Goal: Information Seeking & Learning: Learn about a topic

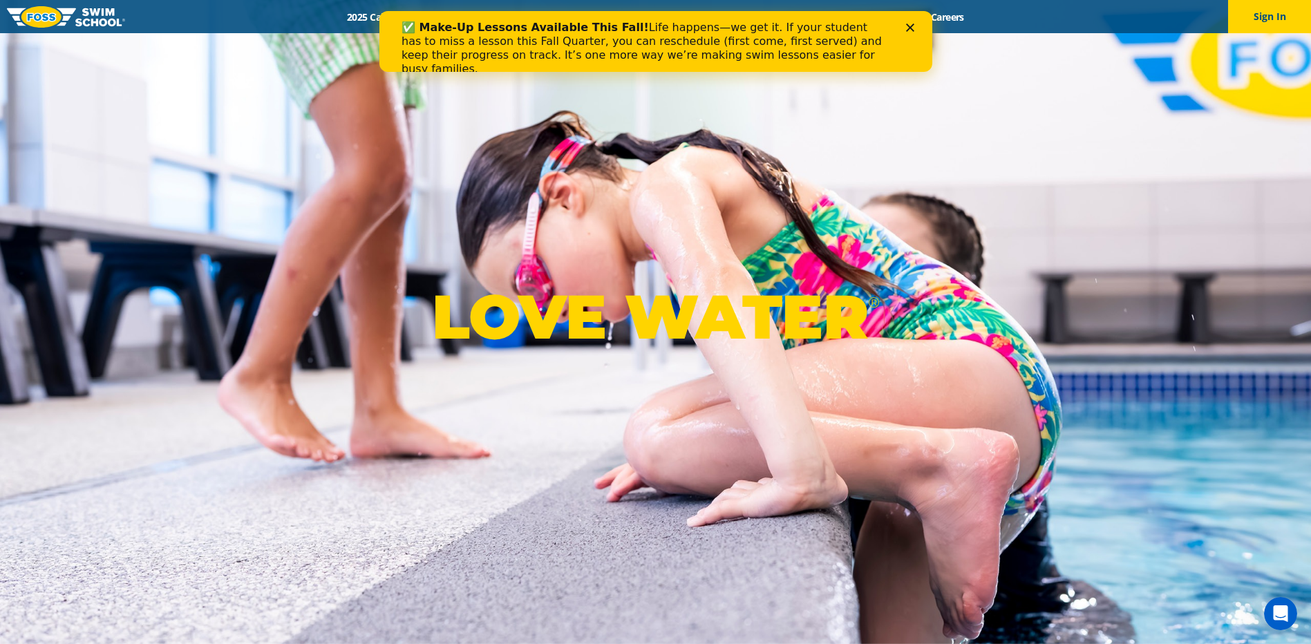
click at [919, 31] on div "✅ Make-Up Lessons Available This Fall! Life happens—we get it. If your student …" at bounding box center [655, 49] width 553 height 64
click at [908, 28] on icon "Close" at bounding box center [909, 27] width 8 height 8
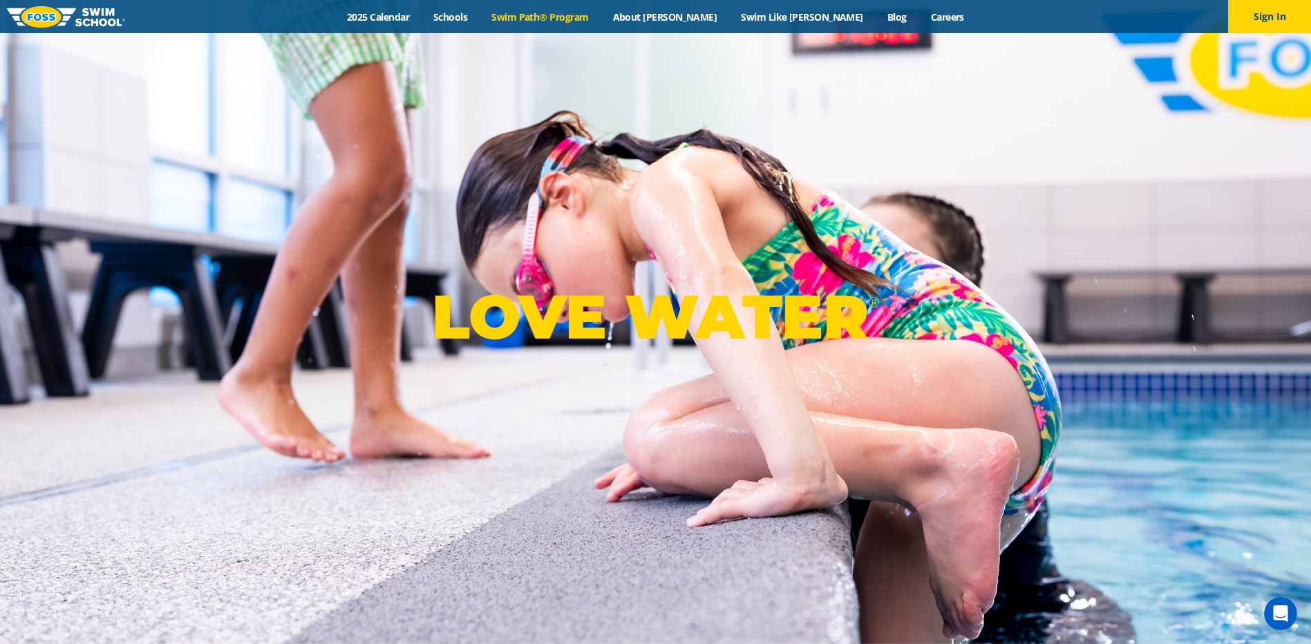
click at [587, 11] on link "Swim Path® Program" at bounding box center [539, 16] width 121 height 13
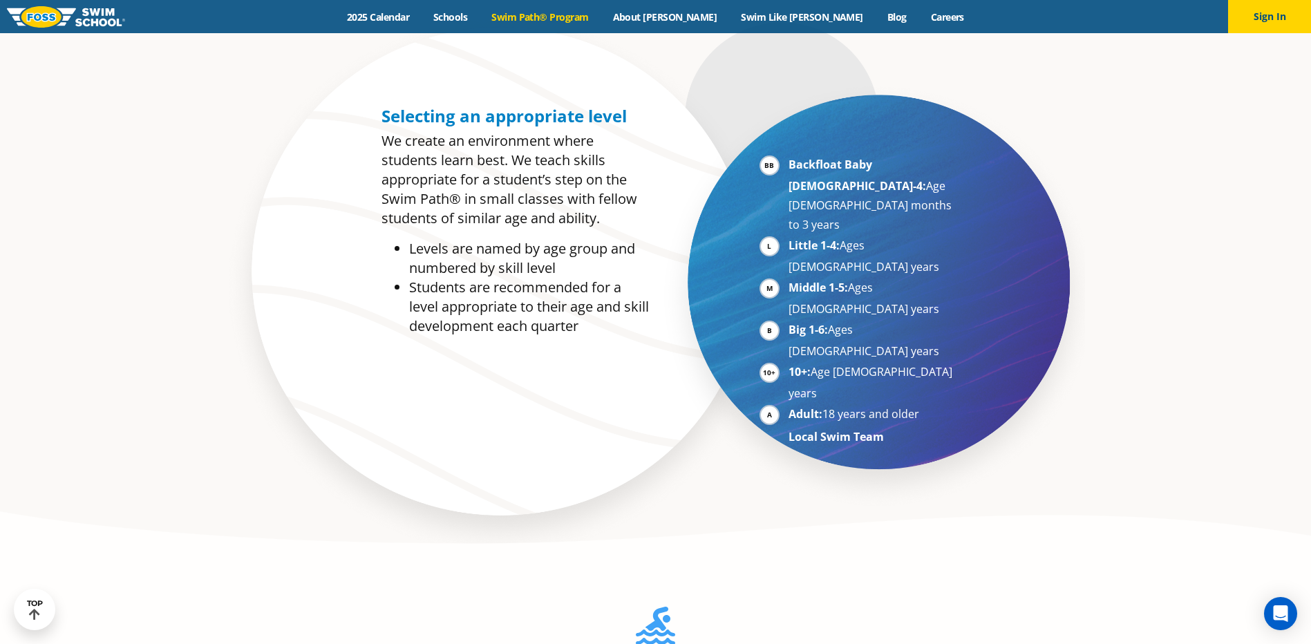
scroll to position [829, 0]
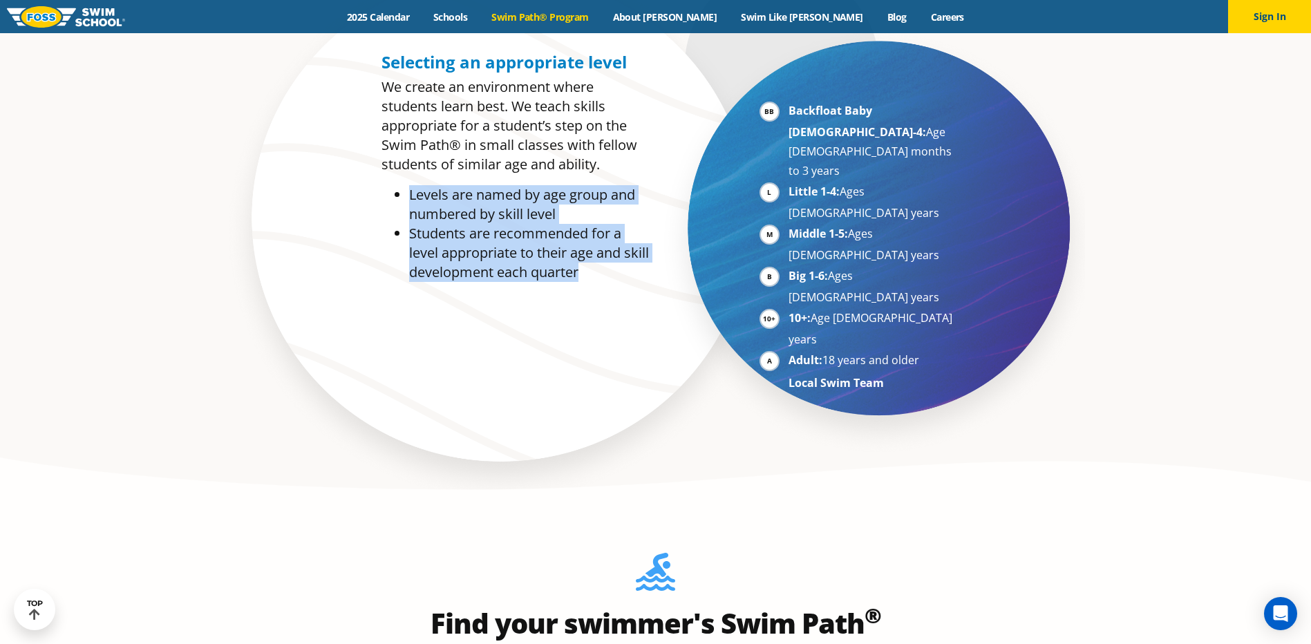
drag, startPoint x: 410, startPoint y: 197, endPoint x: 622, endPoint y: 282, distance: 228.5
click at [622, 282] on ul "Levels are named by age group and numbered by skill level Students are recommen…" at bounding box center [514, 233] width 267 height 97
drag, startPoint x: 622, startPoint y: 282, endPoint x: 573, endPoint y: 260, distance: 54.2
click at [573, 260] on li "Students are recommended for a level appropriate to their age and skill develop…" at bounding box center [529, 253] width 240 height 58
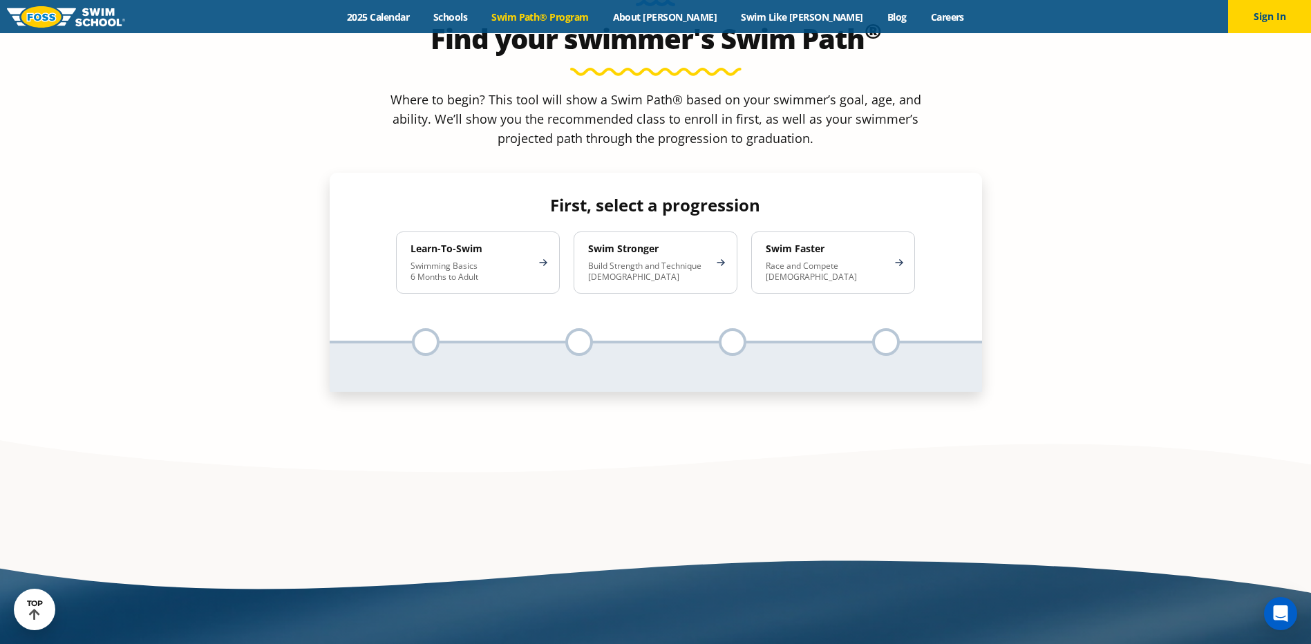
scroll to position [1382, 0]
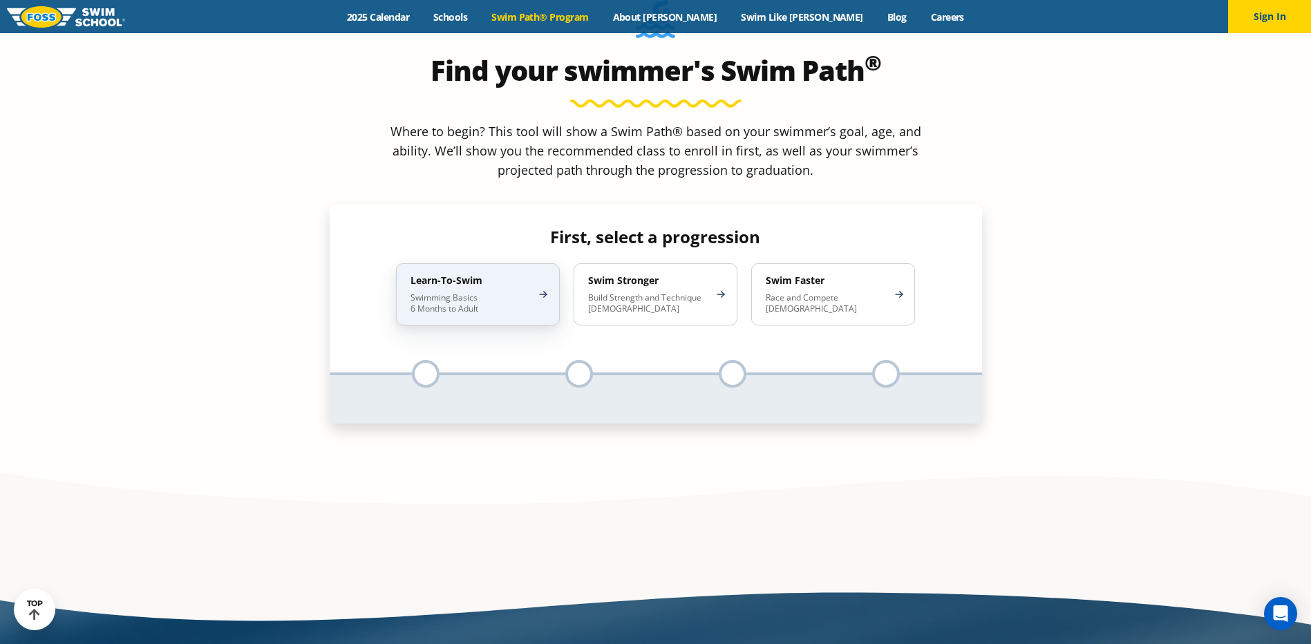
click at [499, 292] on p "Swimming Basics 6 Months to Adult" at bounding box center [470, 303] width 121 height 22
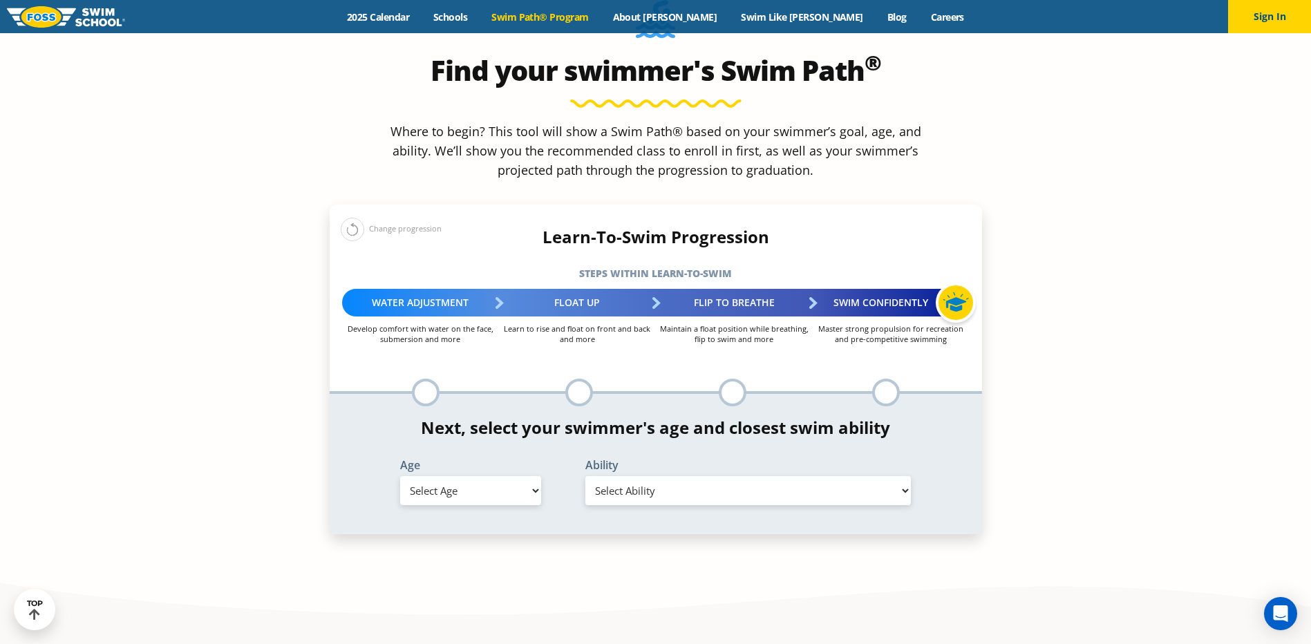
click at [504, 476] on select "Select Age [DEMOGRAPHIC_DATA] months - 1 year 1 year 2 years 3 years 4 years 5 …" at bounding box center [470, 490] width 141 height 29
select select "6-months---1-year"
click at [400, 476] on select "Select Age [DEMOGRAPHIC_DATA] months - 1 year 1 year 2 years 3 years 4 years 5 …" at bounding box center [470, 490] width 141 height 29
click at [721, 476] on select "Select Ability First in-water experience Comfortable with water poured over the…" at bounding box center [748, 490] width 326 height 29
click at [585, 476] on select "Select Ability First in-water experience Comfortable with water poured over the…" at bounding box center [748, 490] width 326 height 29
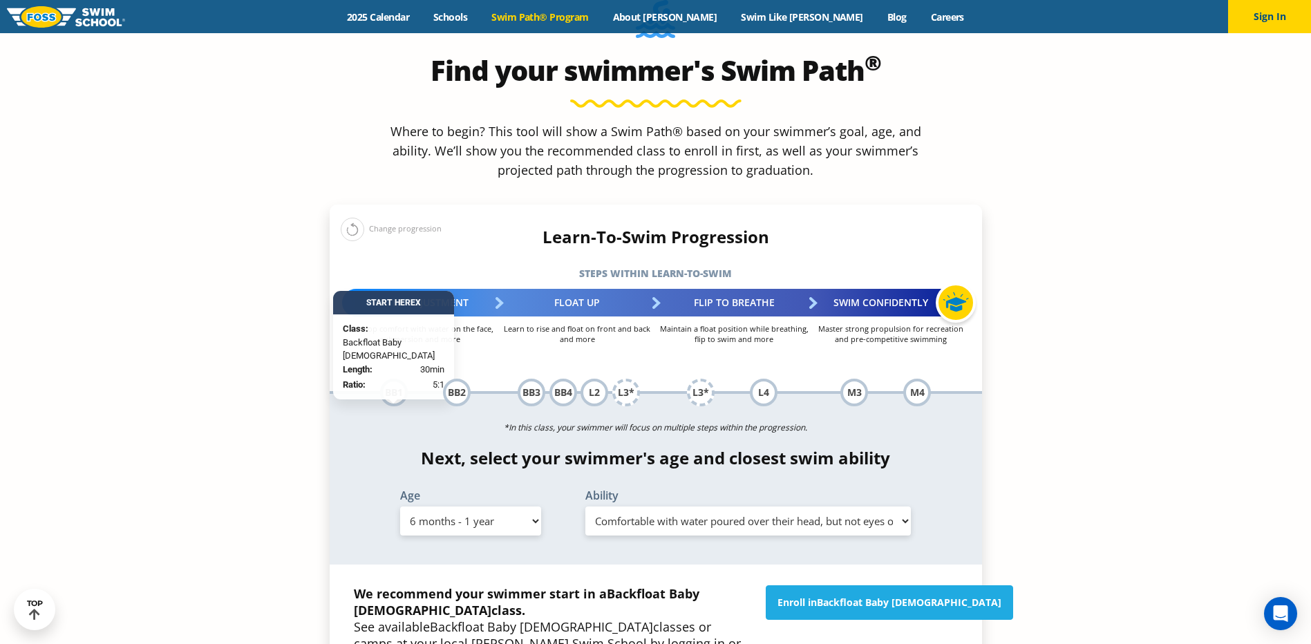
scroll to position [1451, 0]
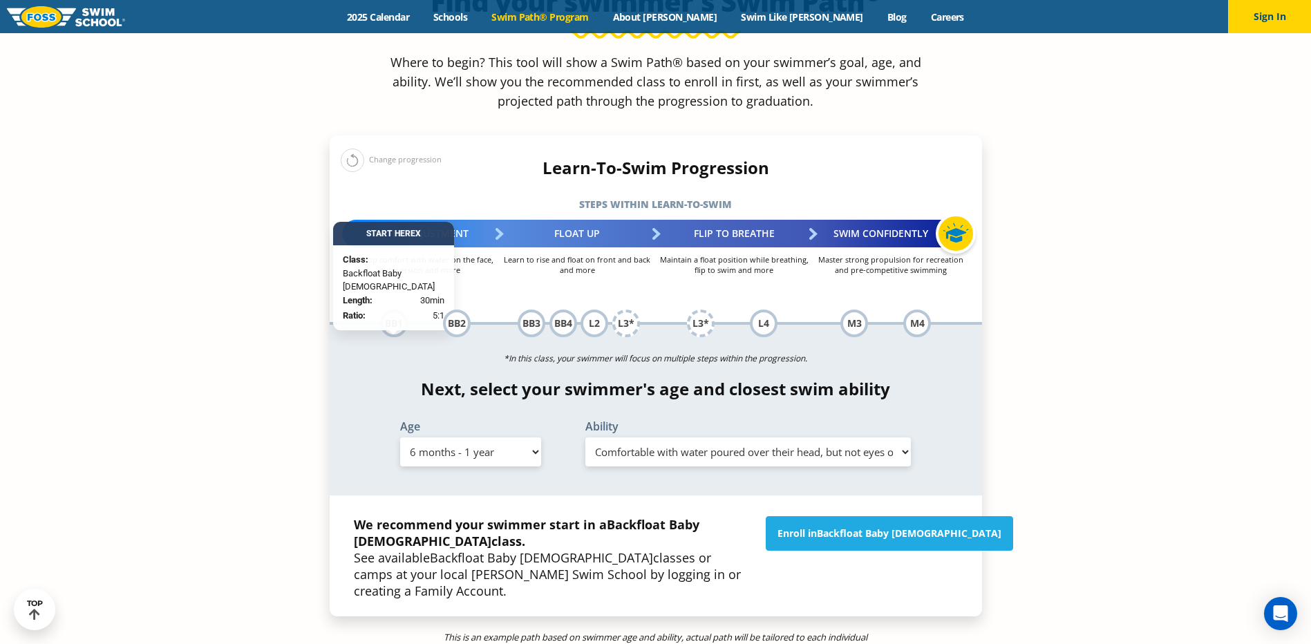
click at [903, 437] on select "Select Ability First in-water experience Comfortable with water poured over the…" at bounding box center [748, 451] width 326 height 29
click at [585, 437] on select "Select Ability First in-water experience Comfortable with water poured over the…" at bounding box center [748, 451] width 326 height 29
click at [876, 437] on select "Select Ability First in-water experience Comfortable with water poured over the…" at bounding box center [748, 451] width 326 height 29
select select "6-months---1-year-comfortable-with-water-poured-over-their-head-but-not-eyes-or…"
click at [585, 437] on select "Select Ability First in-water experience Comfortable with water poured over the…" at bounding box center [748, 451] width 326 height 29
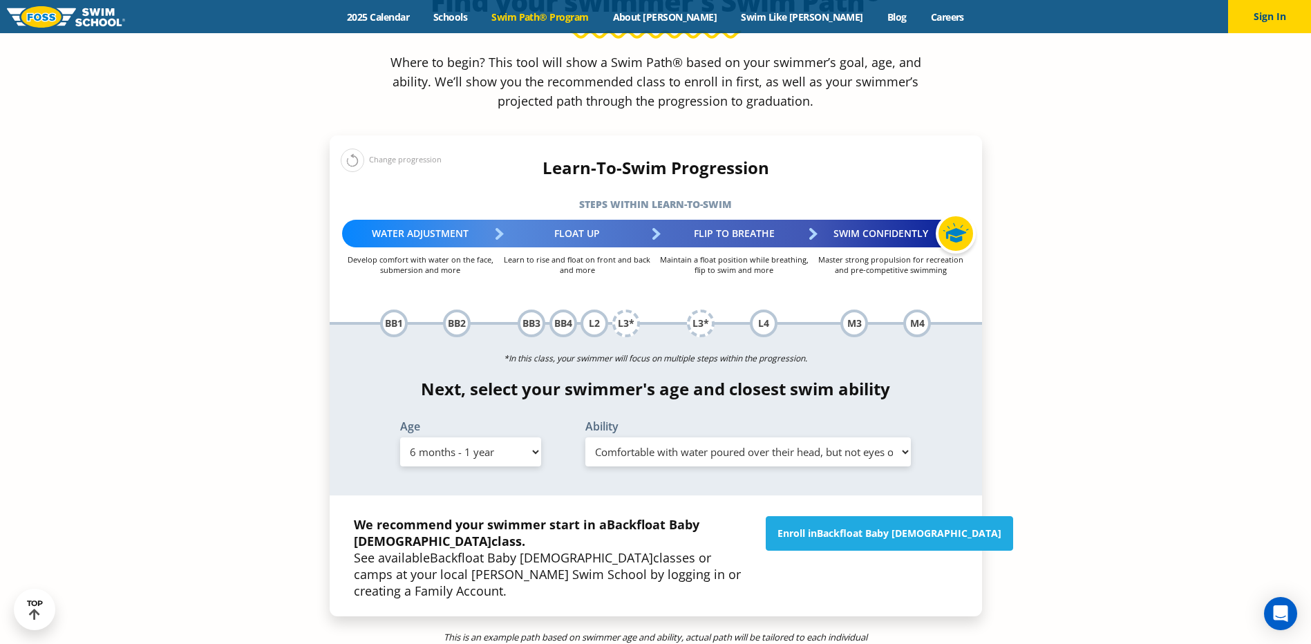
click at [893, 437] on select "Select Ability First in-water experience Comfortable with water poured over the…" at bounding box center [748, 451] width 326 height 29
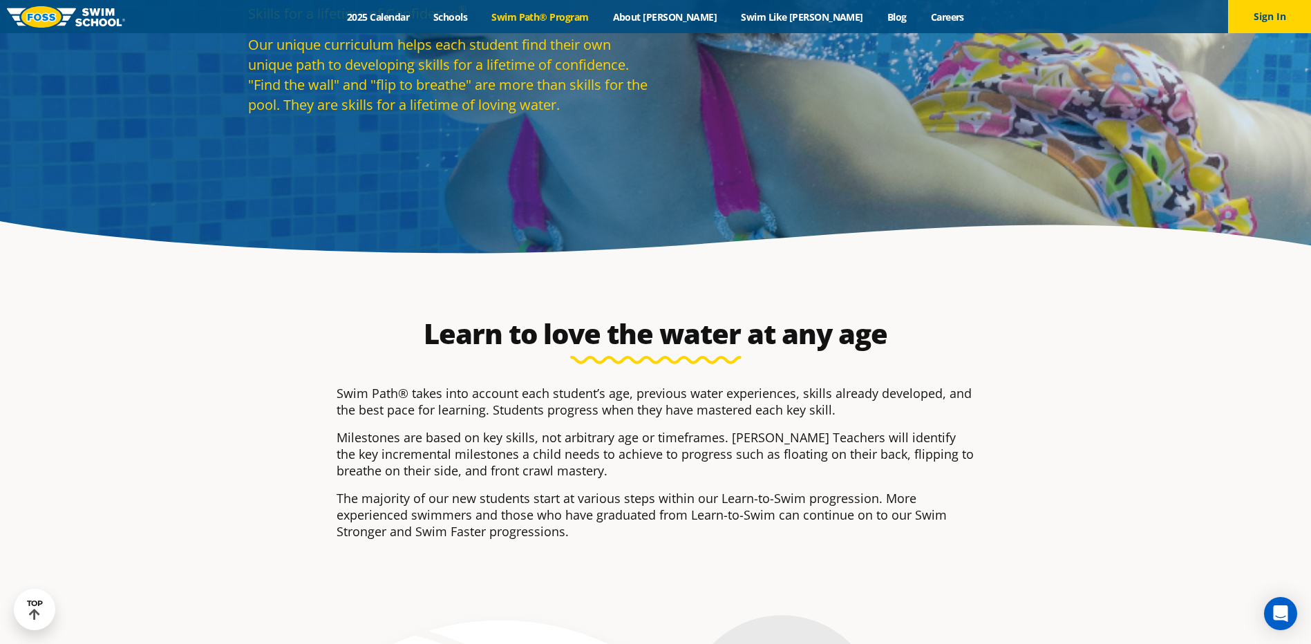
scroll to position [0, 0]
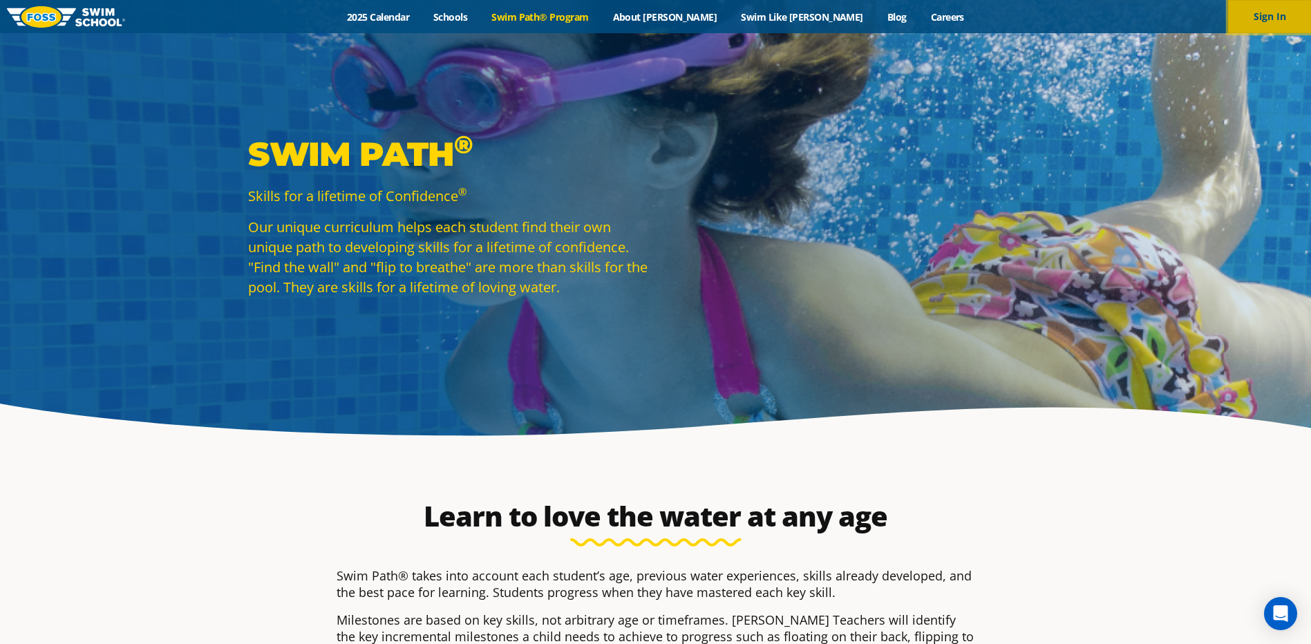
click at [1285, 16] on button "Sign In" at bounding box center [1269, 16] width 83 height 33
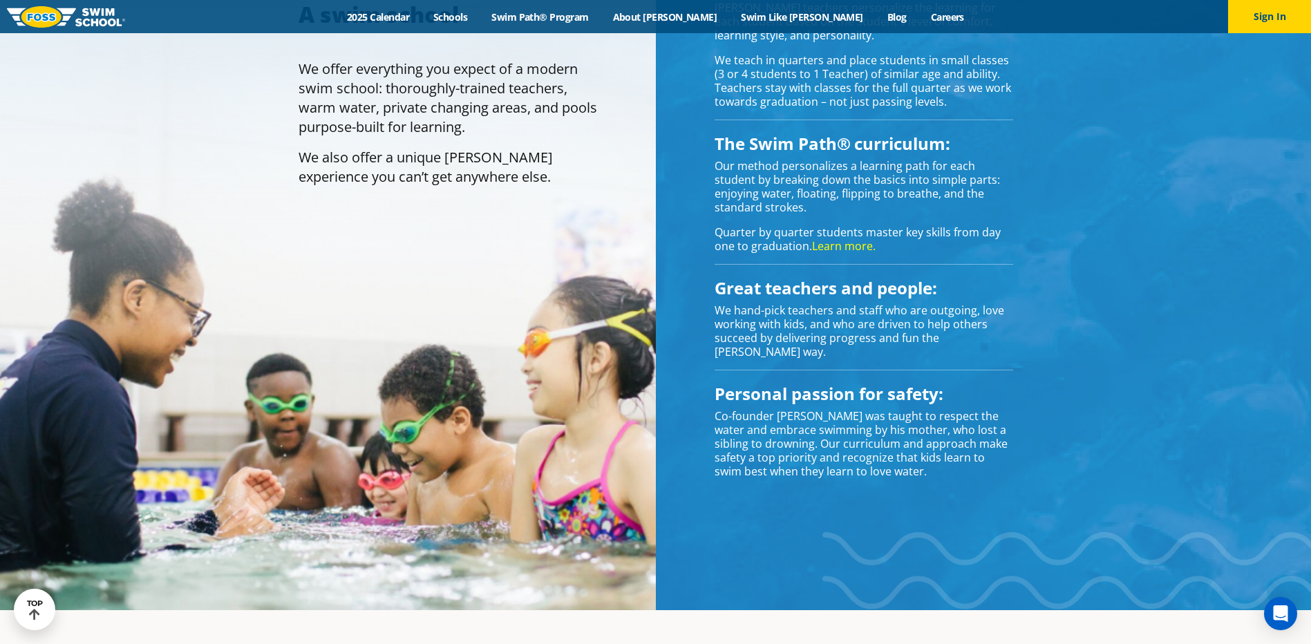
scroll to position [1313, 0]
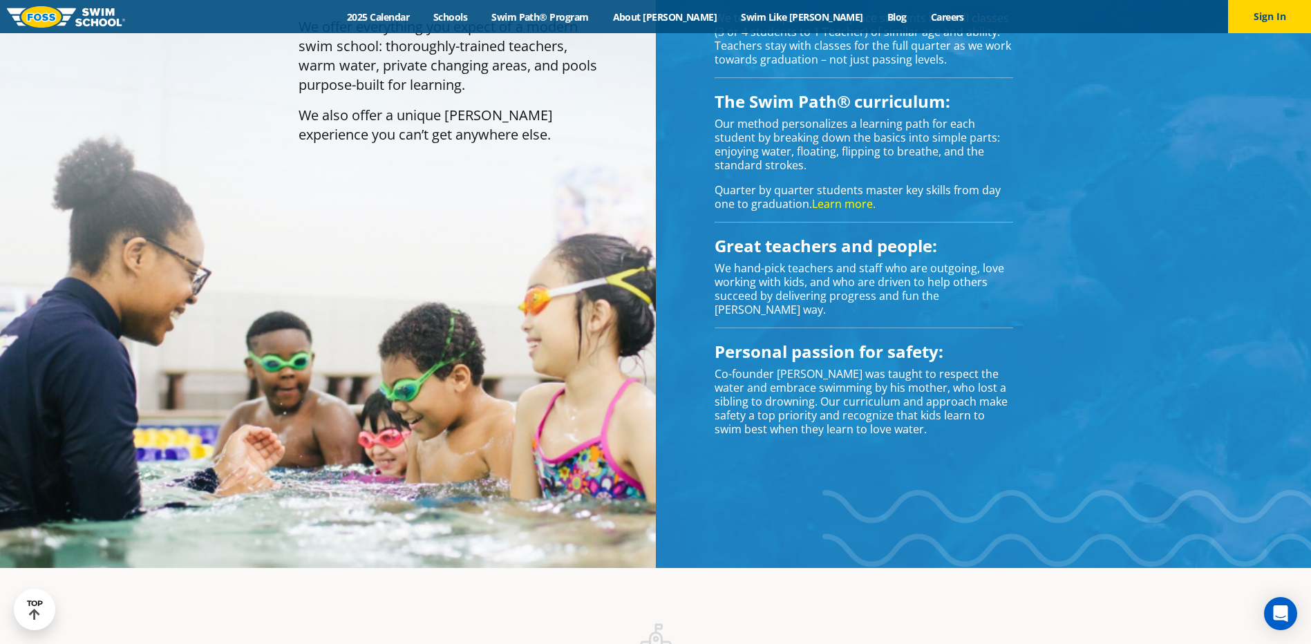
click at [573, 20] on link "Swim Path® Program" at bounding box center [539, 16] width 121 height 13
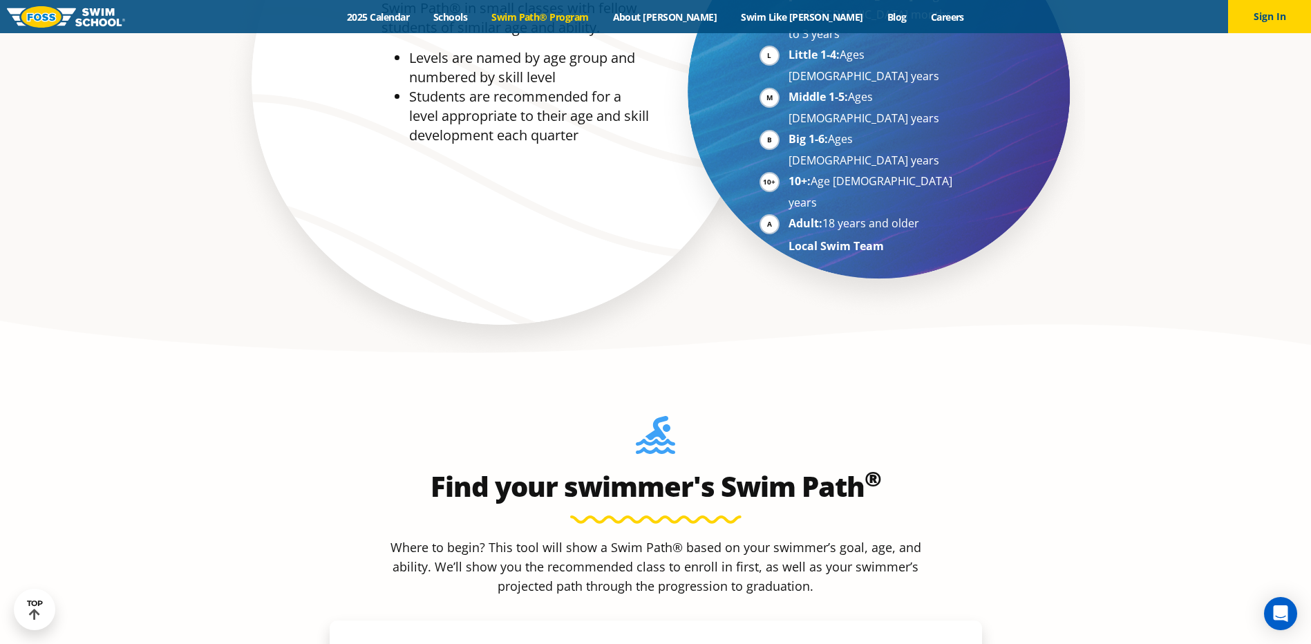
scroll to position [1382, 0]
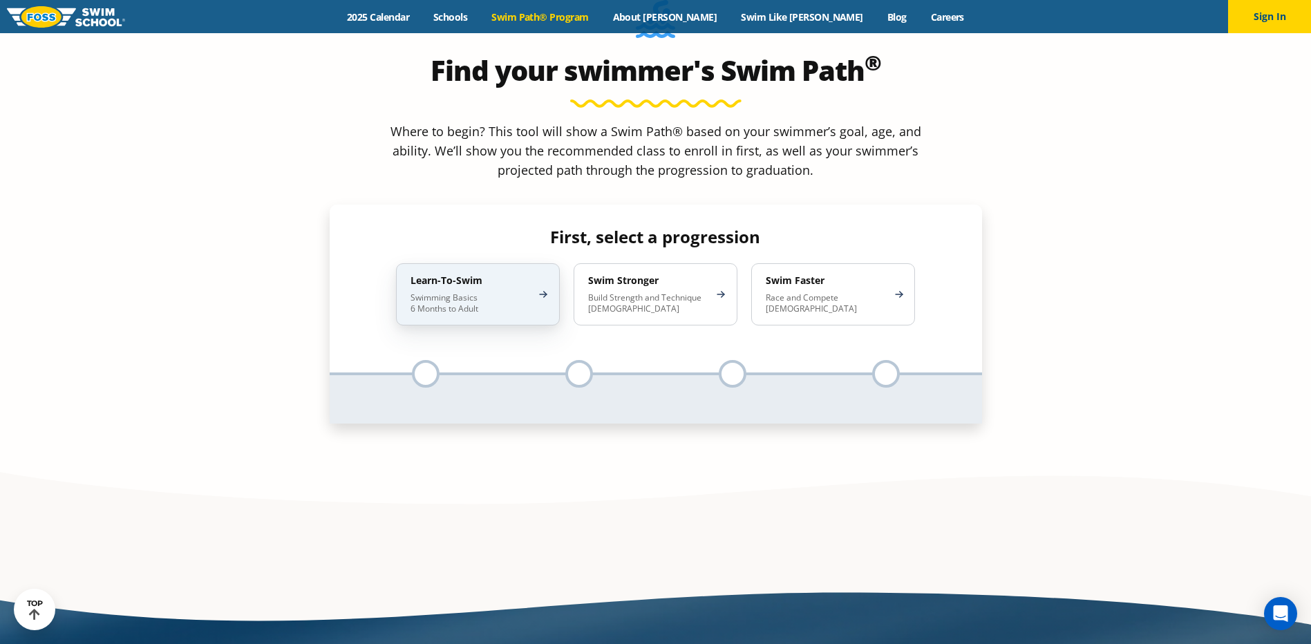
click at [481, 263] on div "Learn-To-Swim Swimming Basics 6 Months to Adult" at bounding box center [478, 294] width 164 height 62
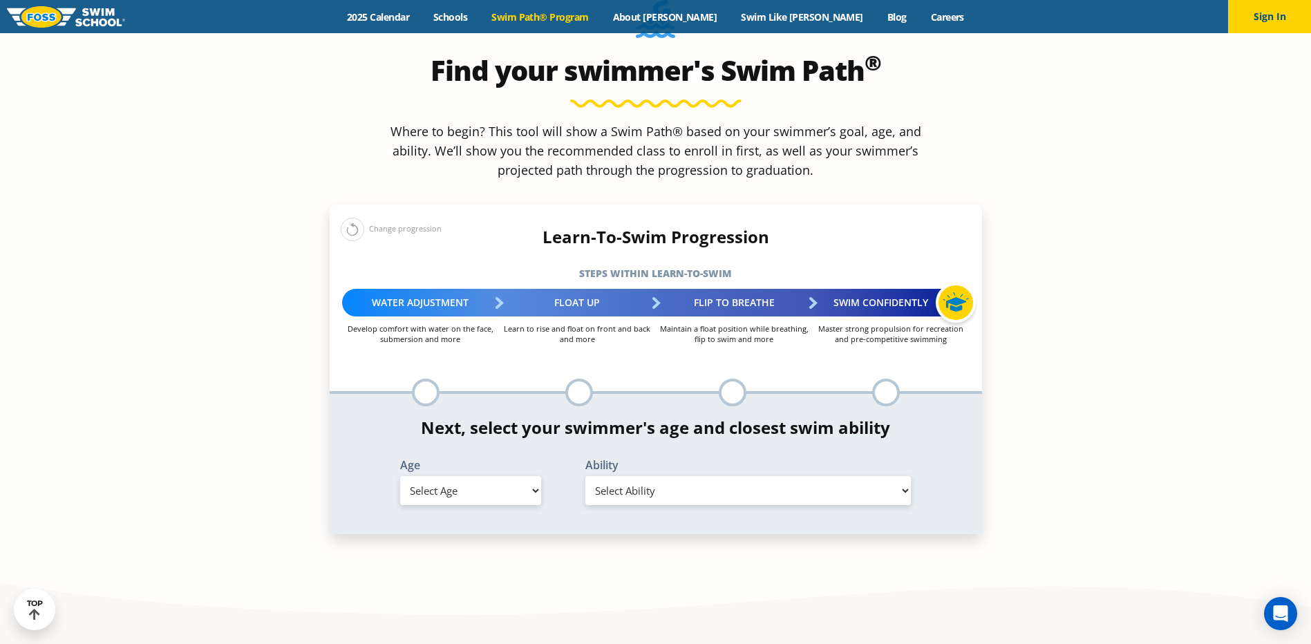
click at [515, 476] on select "Select Age [DEMOGRAPHIC_DATA] months - 1 year 1 year 2 years 3 years 4 years 5 …" at bounding box center [470, 490] width 141 height 29
click at [628, 476] on select "Select Ability" at bounding box center [748, 490] width 326 height 29
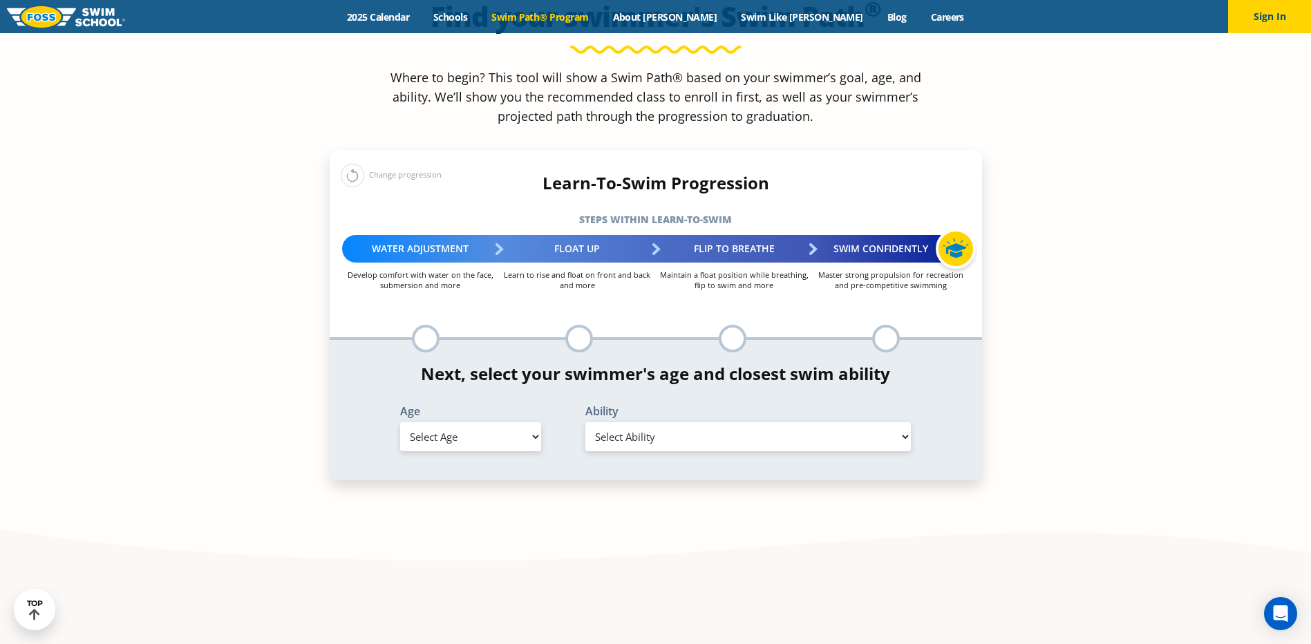
scroll to position [1520, 0]
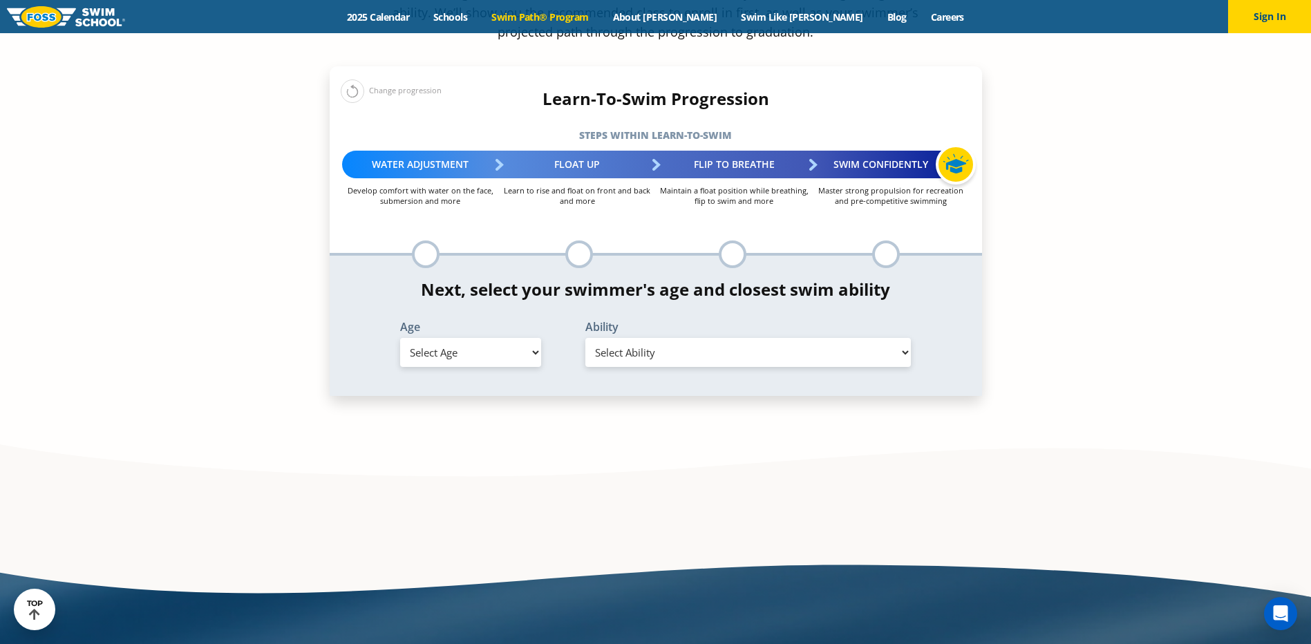
click at [498, 338] on select "Select Age [DEMOGRAPHIC_DATA] months - 1 year 1 year 2 years 3 years 4 years 5 …" at bounding box center [470, 352] width 141 height 29
select select "6-months---1-year"
click at [400, 338] on select "Select Age [DEMOGRAPHIC_DATA] months - 1 year 1 year 2 years 3 years 4 years 5 …" at bounding box center [470, 352] width 141 height 29
click at [638, 338] on select "Select Ability First in-water experience Comfortable with water poured over the…" at bounding box center [748, 352] width 326 height 29
select select "6-months---1-year-comfortable-with-water-poured-over-their-head-but-not-eyes-or…"
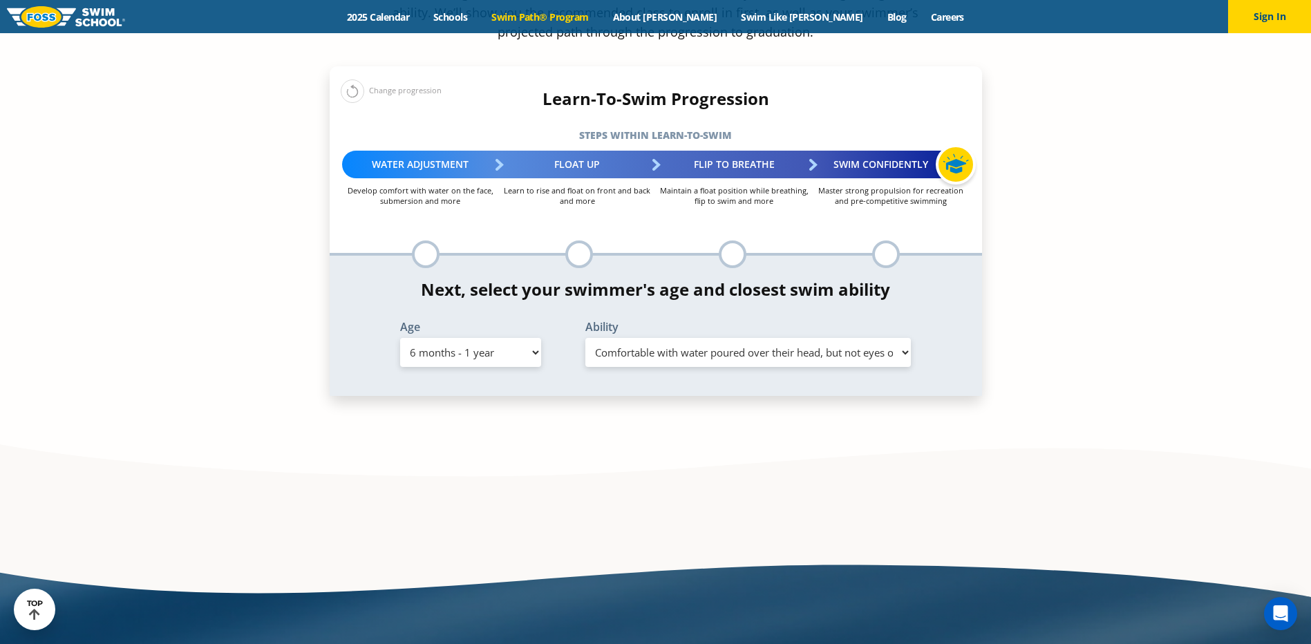
click at [585, 338] on select "Select Ability First in-water experience Comfortable with water poured over the…" at bounding box center [748, 352] width 326 height 29
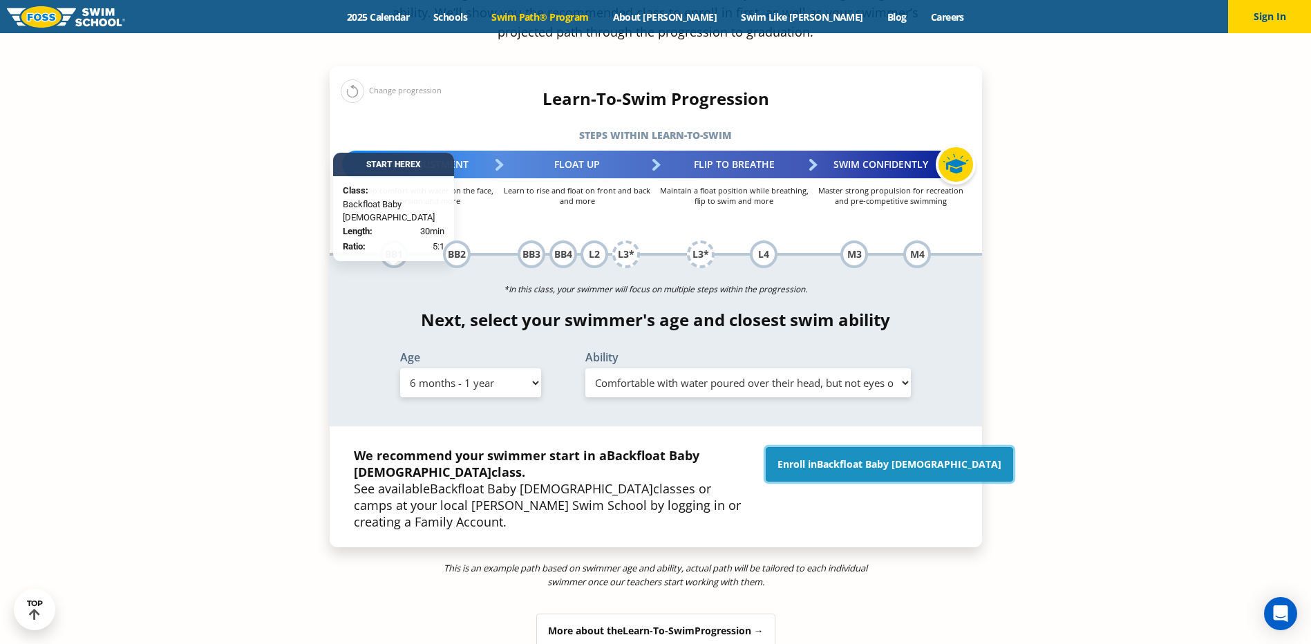
click at [914, 457] on span "Backfloat Baby [DEMOGRAPHIC_DATA]" at bounding box center [909, 463] width 184 height 13
